Goal: Task Accomplishment & Management: Use online tool/utility

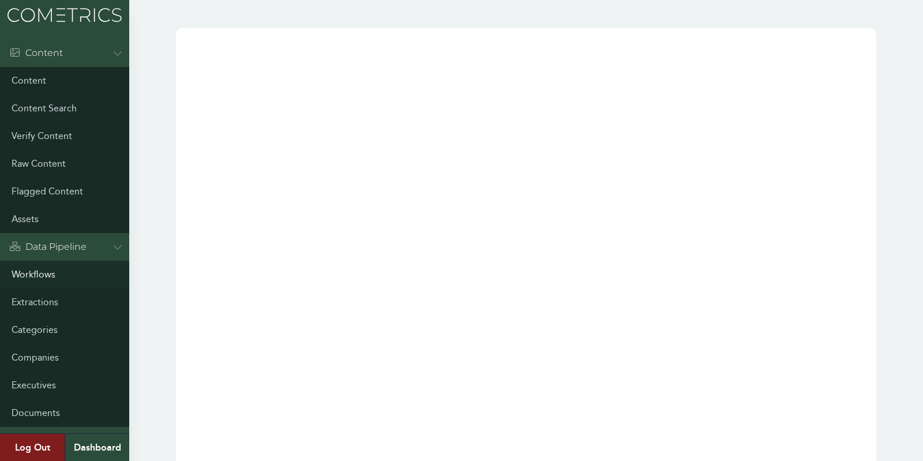
click at [44, 275] on link "Workflows" at bounding box center [64, 275] width 129 height 28
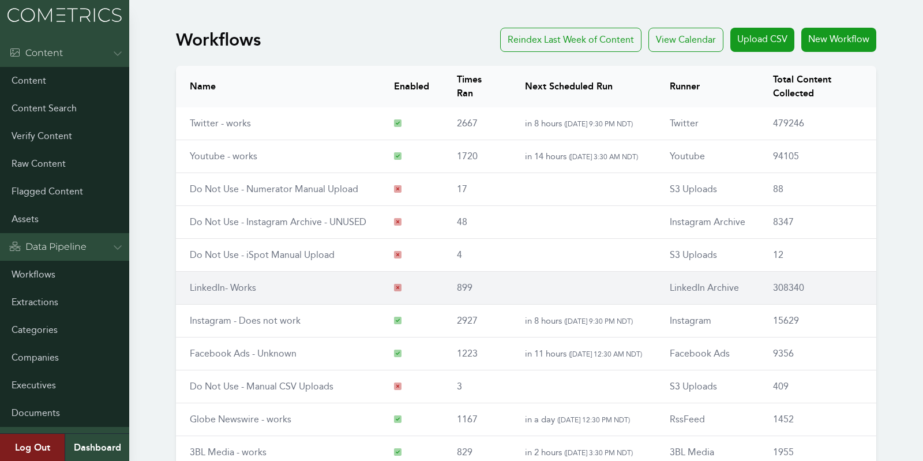
click at [212, 289] on link "LinkedIn- Works" at bounding box center [223, 287] width 66 height 11
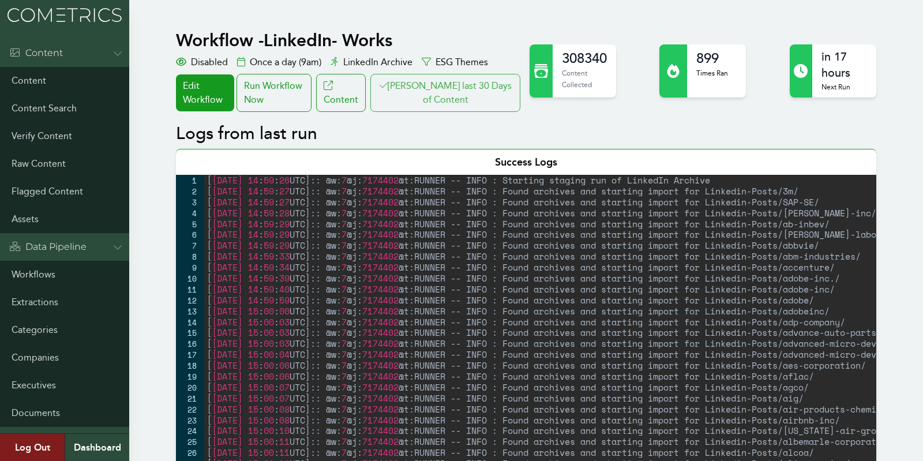
click at [445, 87] on button "Clair last 30 Days of Content" at bounding box center [445, 93] width 150 height 38
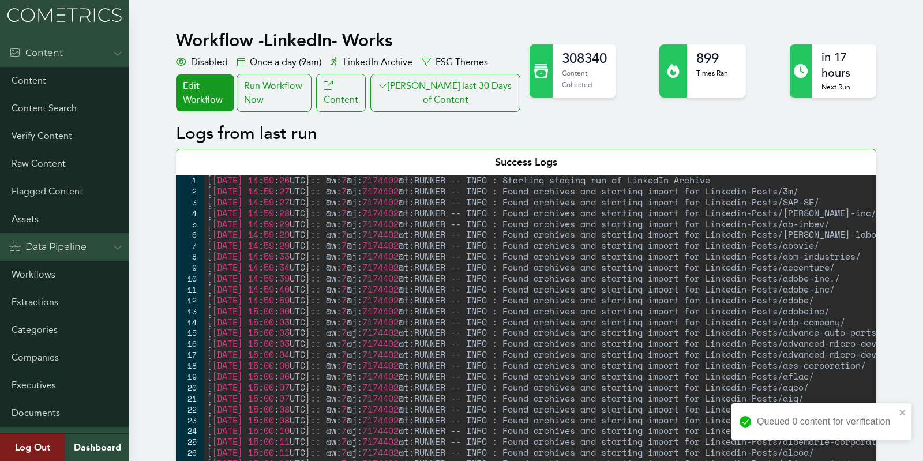
click at [302, 98] on div "Run Workflow Now" at bounding box center [274, 93] width 75 height 38
